Goal: Task Accomplishment & Management: Use online tool/utility

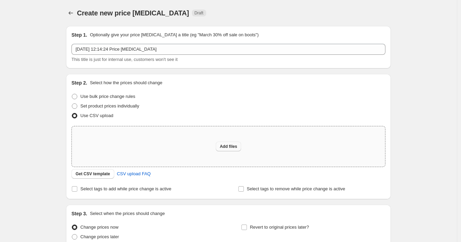
click at [230, 144] on span "Add files" at bounding box center [228, 146] width 17 height 5
type input "C:\fakepath\25092025_1720 p3.csv"
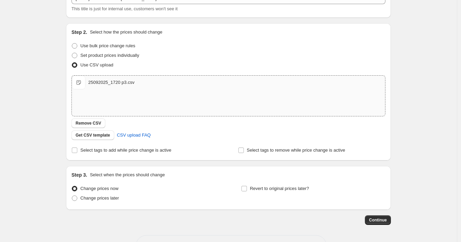
scroll to position [75, 0]
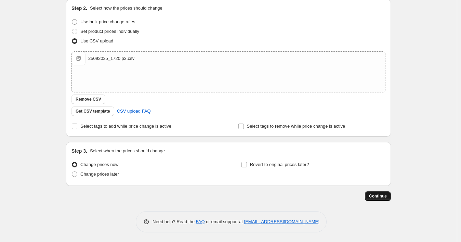
click at [374, 193] on span "Continue" at bounding box center [378, 195] width 18 height 5
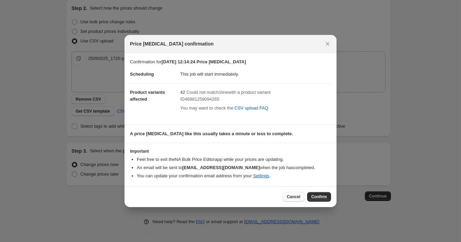
click at [294, 195] on span "Cancel" at bounding box center [293, 196] width 13 height 5
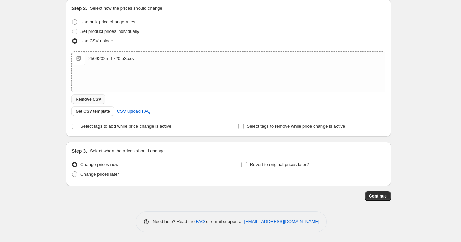
click at [91, 100] on span "Remove CSV" at bounding box center [89, 98] width 26 height 5
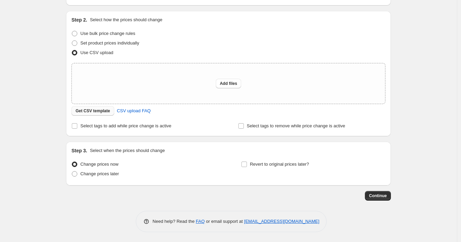
click at [100, 111] on span "Get CSV template" at bounding box center [93, 110] width 35 height 5
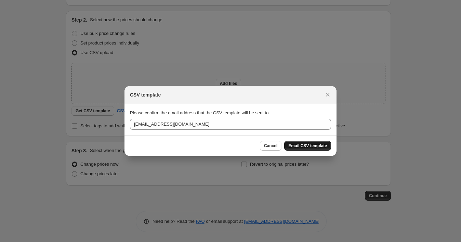
click at [303, 144] on span "Email CSV template" at bounding box center [307, 145] width 39 height 5
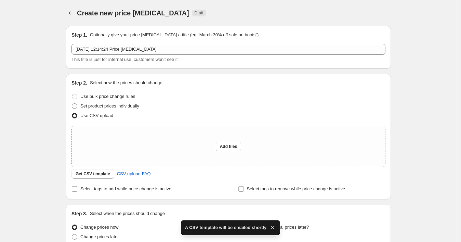
scroll to position [63, 0]
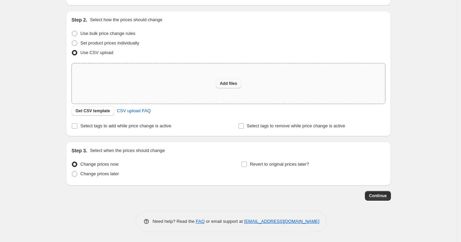
click at [228, 82] on span "Add files" at bounding box center [228, 83] width 17 height 5
type input "C:\fakepath\25092025_1730 p3.csv"
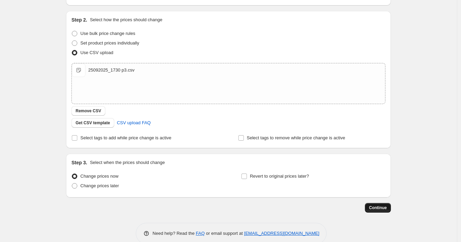
click at [379, 205] on span "Continue" at bounding box center [378, 207] width 18 height 5
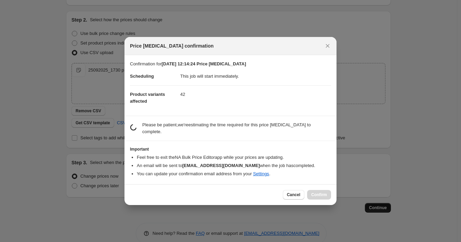
scroll to position [0, 0]
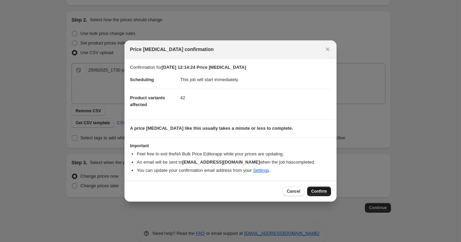
click at [325, 192] on span "Confirm" at bounding box center [319, 191] width 16 height 5
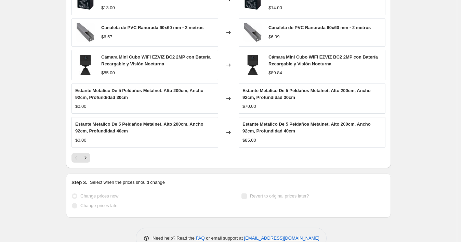
scroll to position [337, 0]
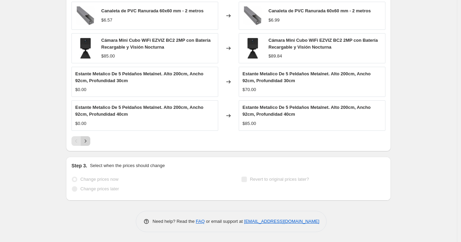
click at [87, 141] on icon "Next" at bounding box center [85, 141] width 7 height 7
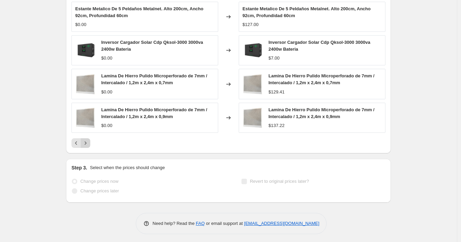
click at [87, 141] on icon "Next" at bounding box center [85, 143] width 7 height 7
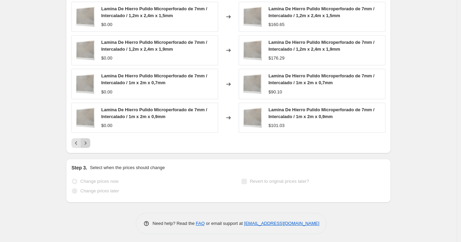
click at [87, 141] on icon "Next" at bounding box center [85, 143] width 7 height 7
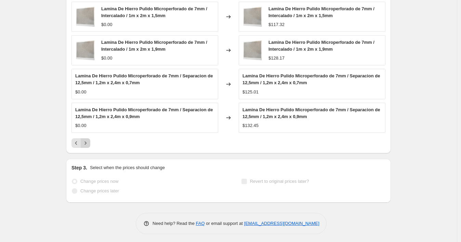
click at [87, 141] on icon "Next" at bounding box center [85, 143] width 7 height 7
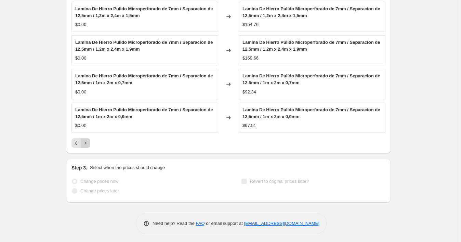
click at [87, 141] on icon "Next" at bounding box center [85, 143] width 7 height 7
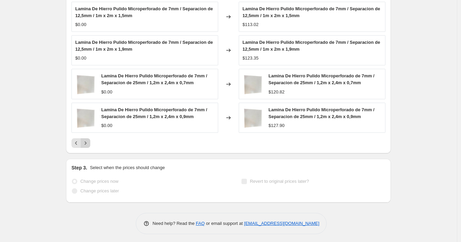
click at [87, 141] on icon "Next" at bounding box center [85, 143] width 7 height 7
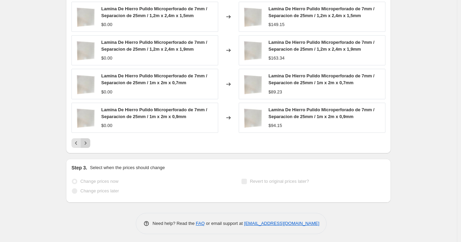
click at [87, 141] on icon "Next" at bounding box center [85, 143] width 7 height 7
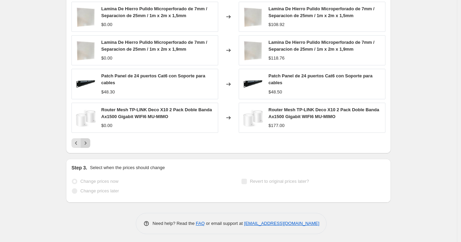
click at [87, 141] on icon "Next" at bounding box center [85, 143] width 7 height 7
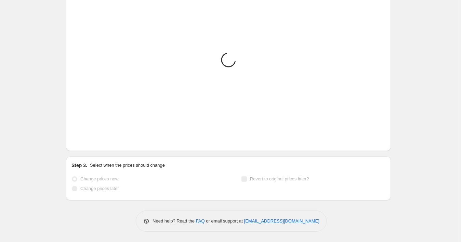
scroll to position [236, 0]
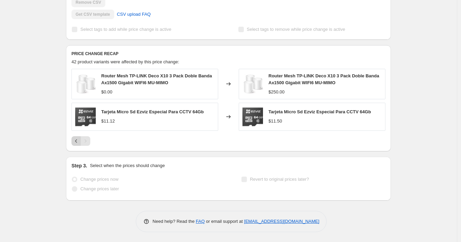
click at [80, 141] on icon "Previous" at bounding box center [76, 141] width 7 height 7
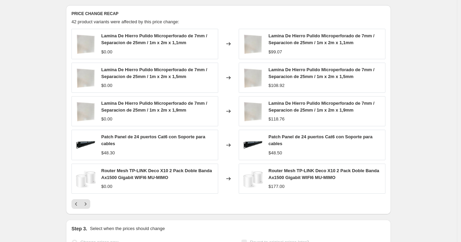
scroll to position [340, 0]
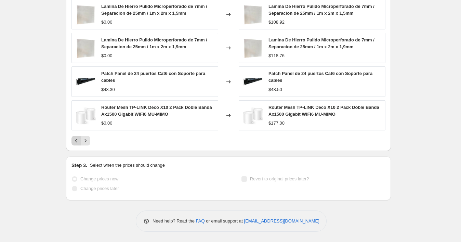
click at [78, 142] on icon "Previous" at bounding box center [76, 140] width 7 height 7
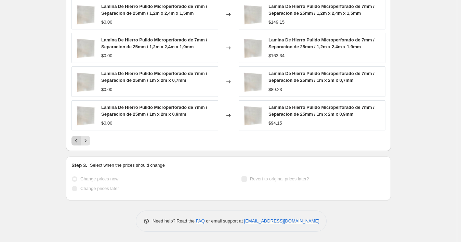
click at [78, 142] on icon "Previous" at bounding box center [76, 140] width 7 height 7
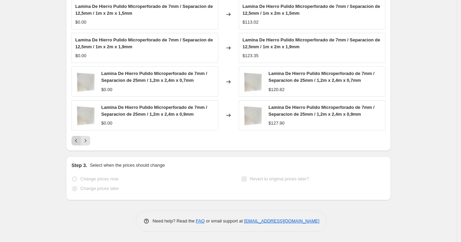
click at [78, 142] on icon "Previous" at bounding box center [76, 140] width 7 height 7
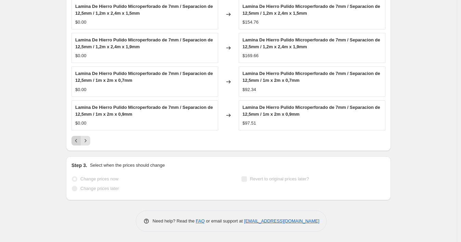
click at [78, 142] on icon "Previous" at bounding box center [76, 140] width 7 height 7
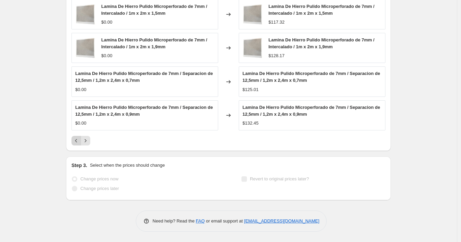
click at [78, 142] on icon "Previous" at bounding box center [76, 140] width 7 height 7
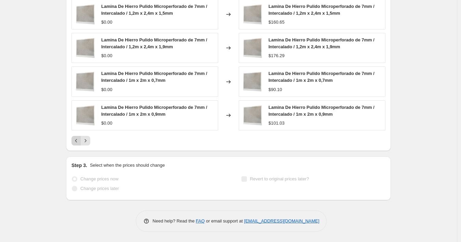
click at [78, 142] on icon "Previous" at bounding box center [76, 140] width 7 height 7
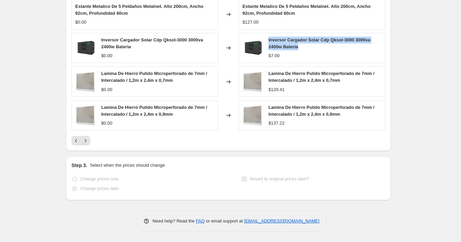
drag, startPoint x: 306, startPoint y: 49, endPoint x: 270, endPoint y: 40, distance: 36.3
click at [270, 40] on div "Inversor Cargador Solar Cdp Qksol-3000 3000va 2400w Bateria" at bounding box center [325, 44] width 113 height 14
copy span "Inversor Cargador Solar Cdp Qksol-3000 3000va 2400w Bateria"
